Goal: Register for event/course

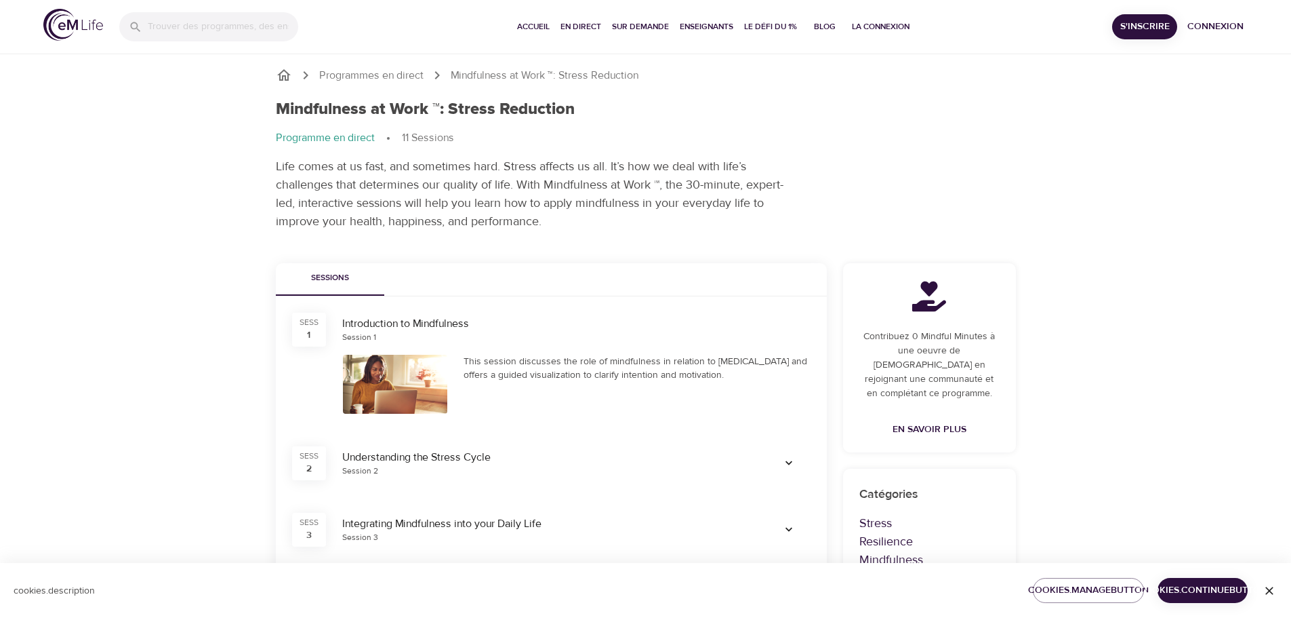
click at [1266, 587] on icon "button" at bounding box center [1270, 591] width 14 height 14
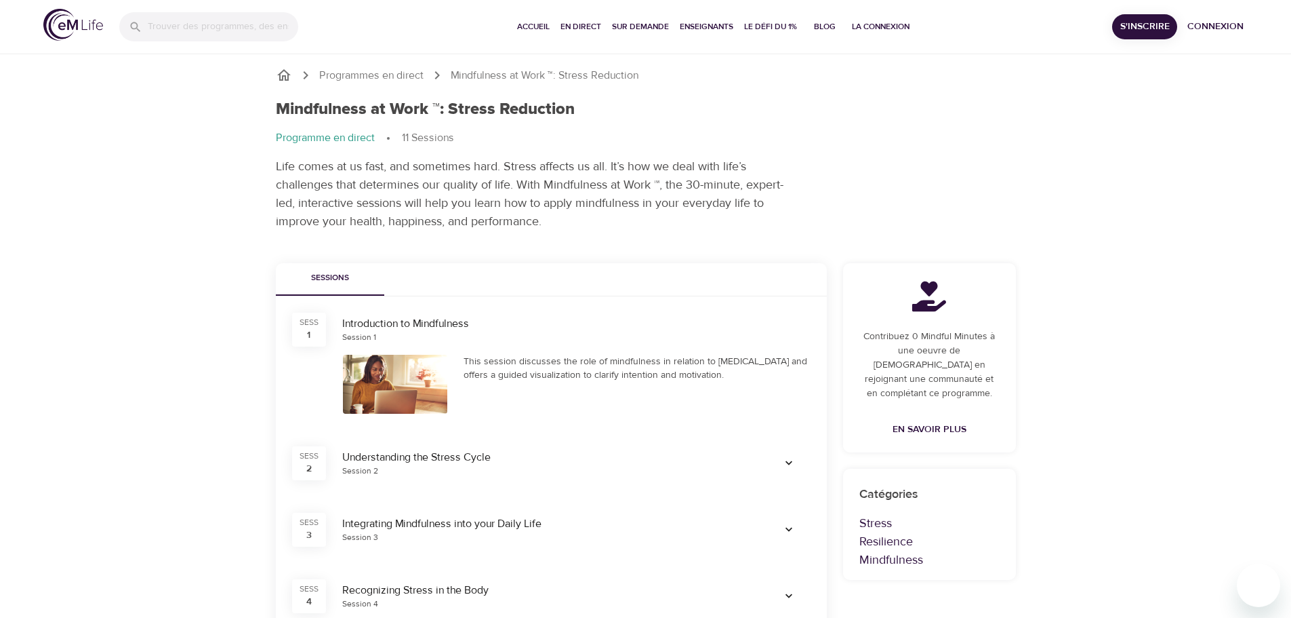
click at [380, 381] on div at bounding box center [395, 384] width 105 height 59
click at [533, 376] on div "This session discusses the role of mindfulness in relation to [MEDICAL_DATA] an…" at bounding box center [637, 368] width 347 height 27
click at [1143, 21] on span "S'inscrire" at bounding box center [1145, 26] width 54 height 17
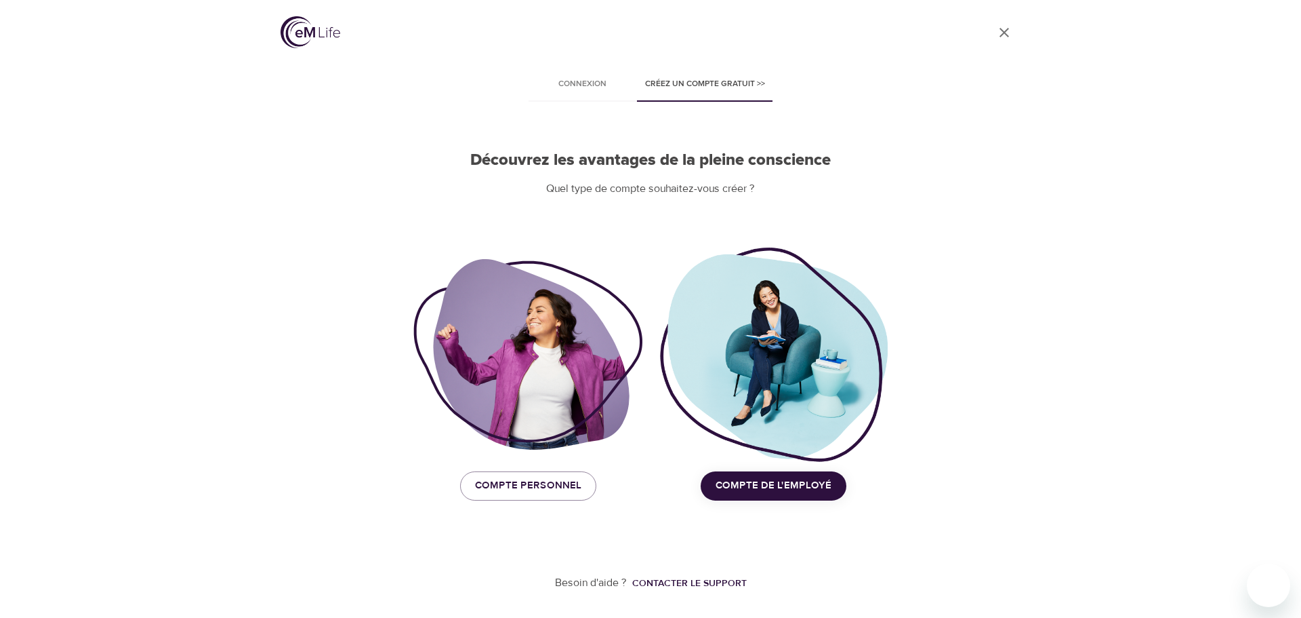
click at [777, 487] on span "Compte de l'employé" at bounding box center [774, 486] width 116 height 18
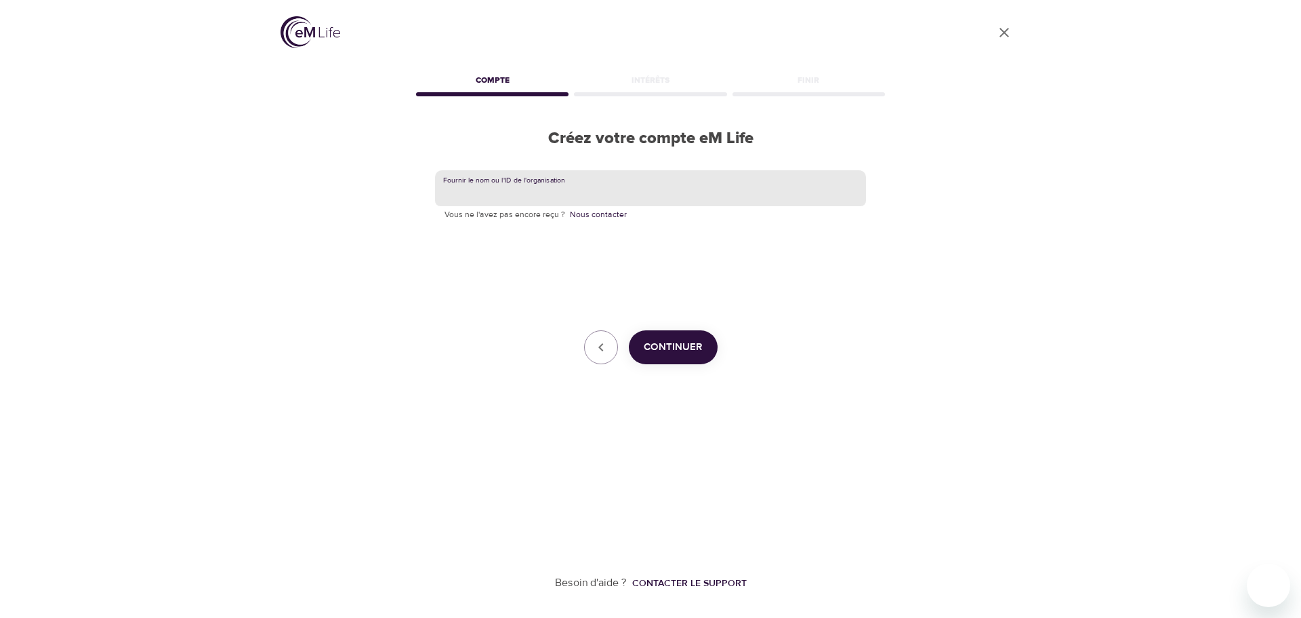
click at [614, 180] on input "text" at bounding box center [650, 188] width 431 height 37
type input "amexgbt"
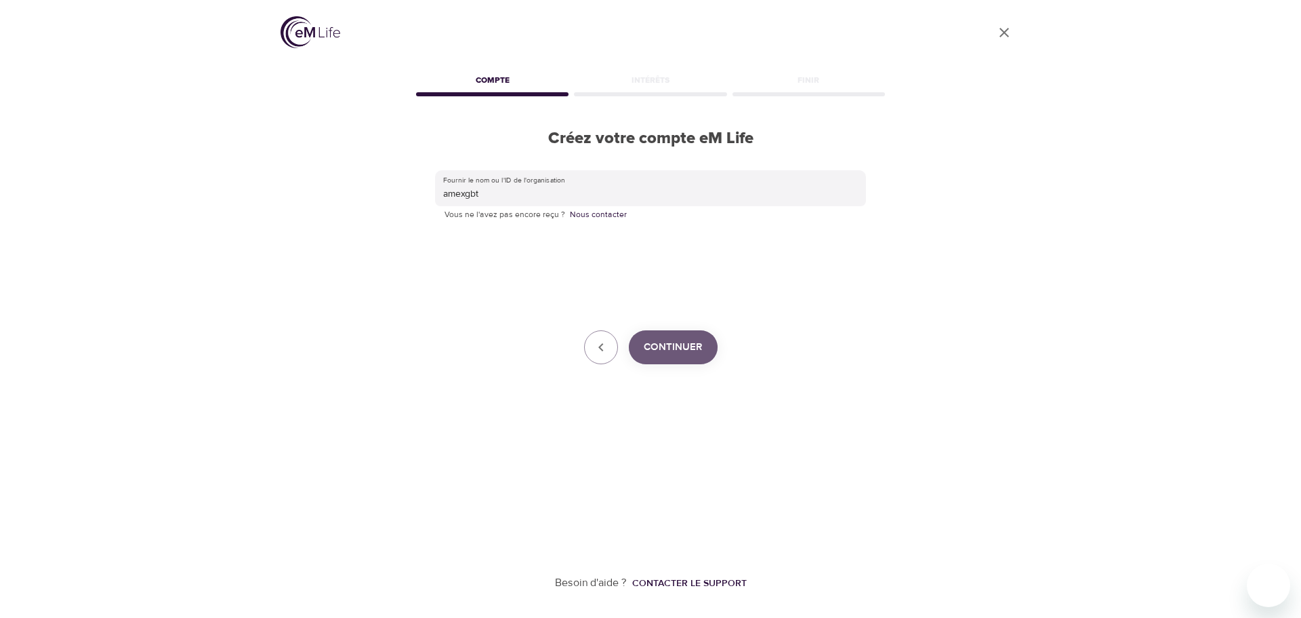
click at [684, 344] on span "Continuer" at bounding box center [673, 347] width 59 height 18
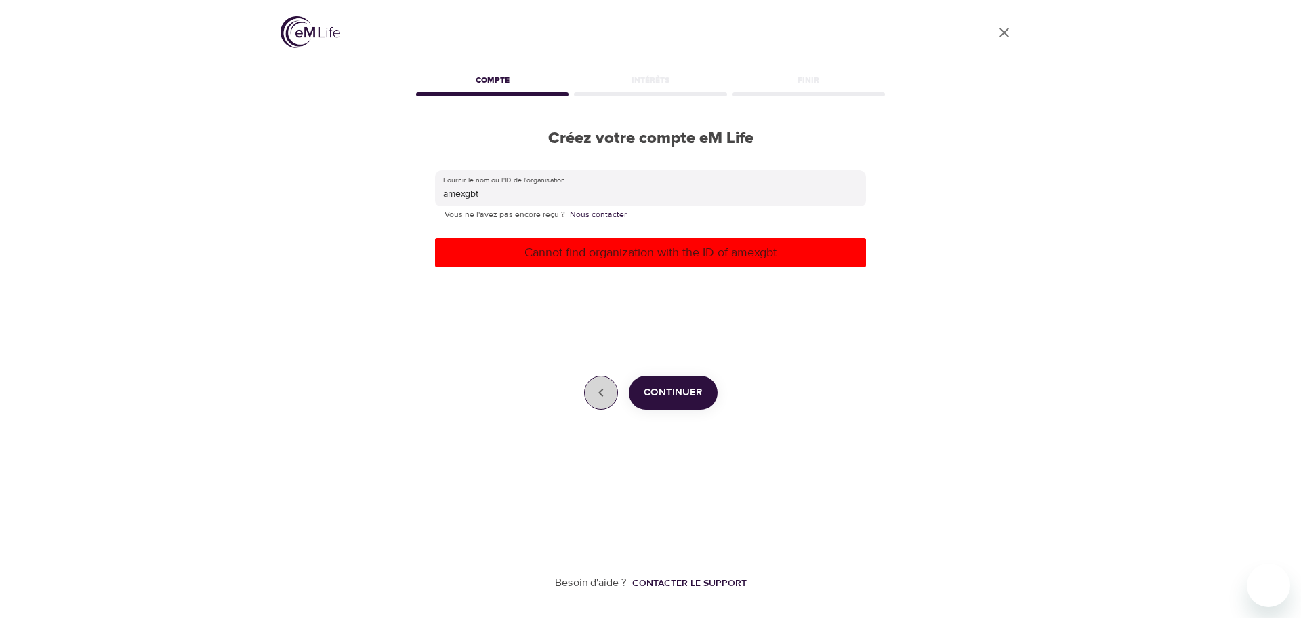
click at [606, 399] on icon "button" at bounding box center [601, 392] width 16 height 16
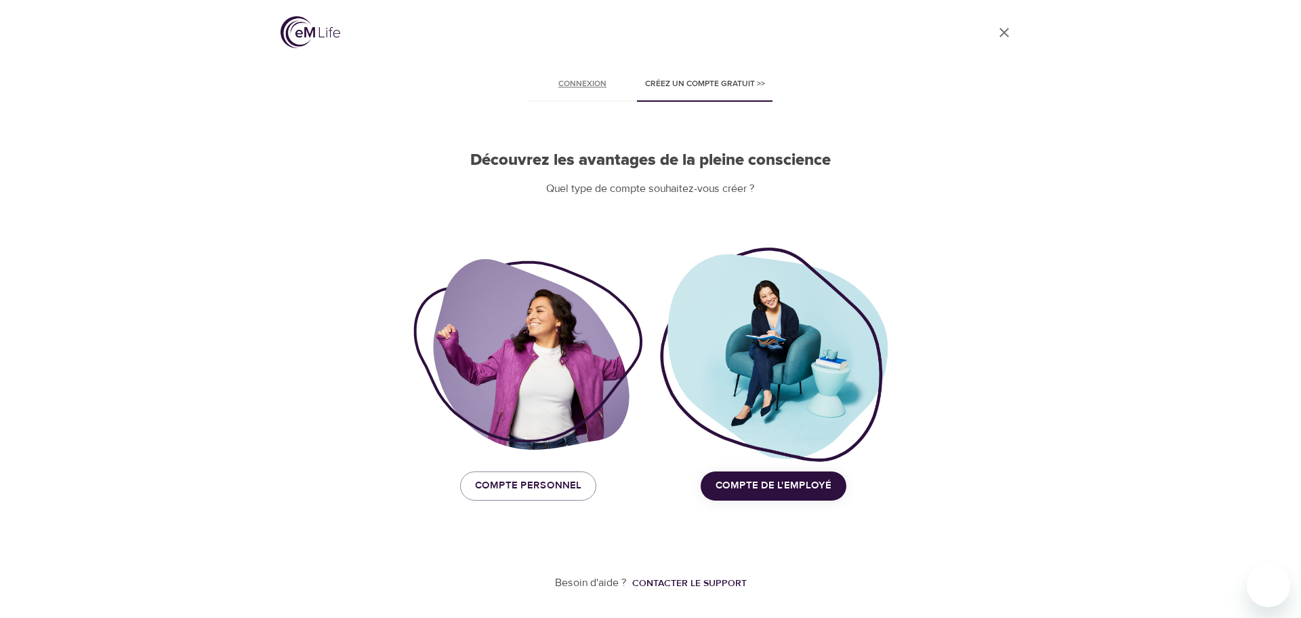
click at [574, 94] on link "Connexion" at bounding box center [583, 85] width 108 height 33
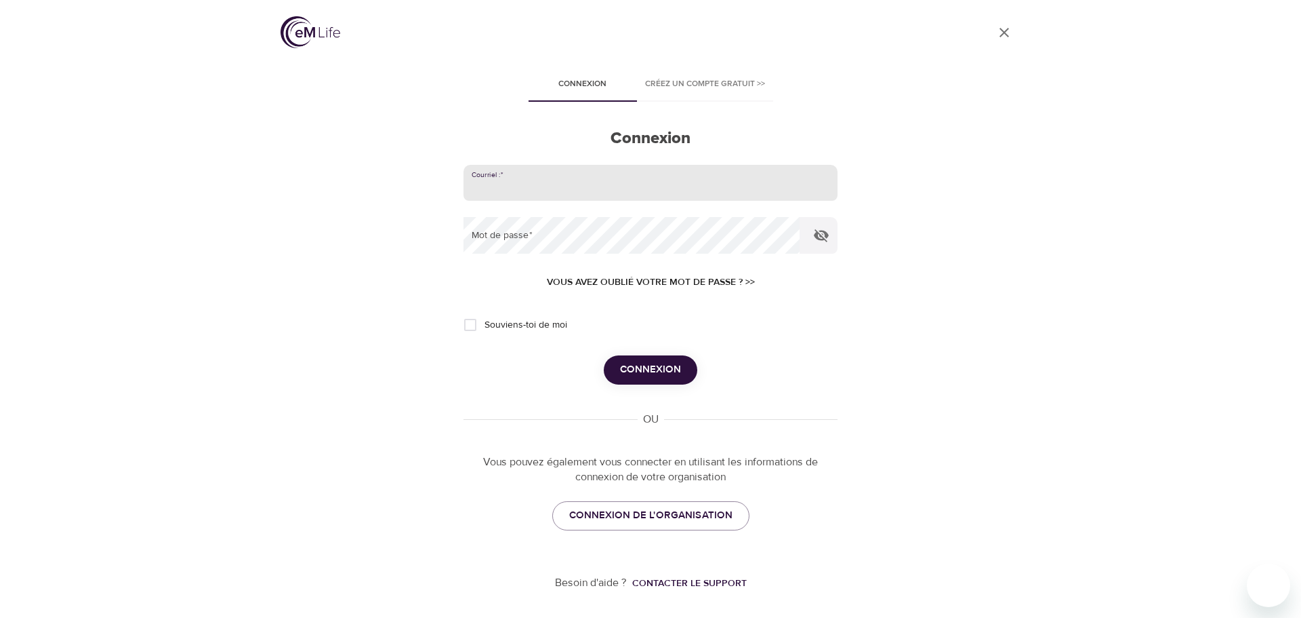
click at [595, 174] on input "email" at bounding box center [651, 183] width 374 height 37
type input "stephanie.manfredi@amexgbt.com"
click at [676, 366] on span "Connexion" at bounding box center [650, 370] width 61 height 18
